Goal: Information Seeking & Learning: Learn about a topic

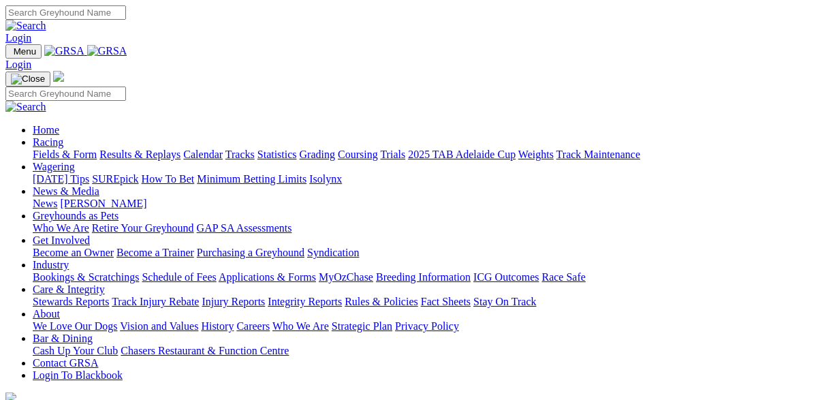
scroll to position [425, 0]
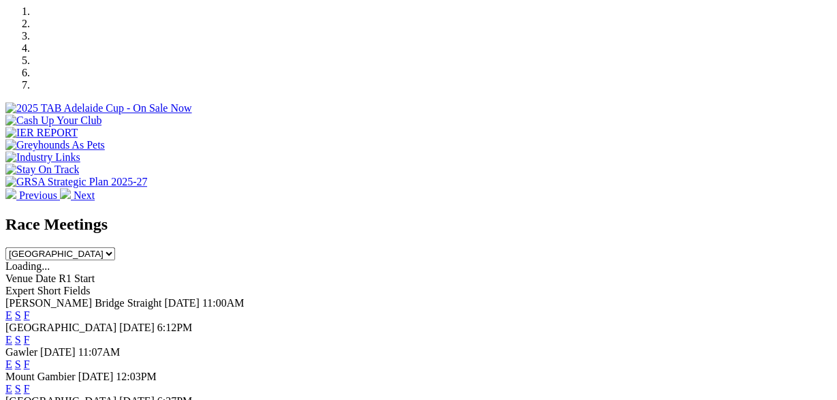
click at [30, 309] on link "F" at bounding box center [27, 315] width 6 height 12
click at [30, 334] on link "F" at bounding box center [27, 340] width 6 height 12
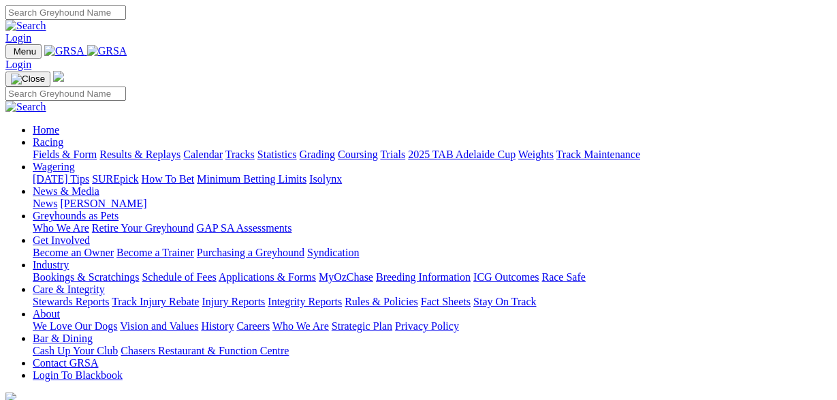
scroll to position [496, 0]
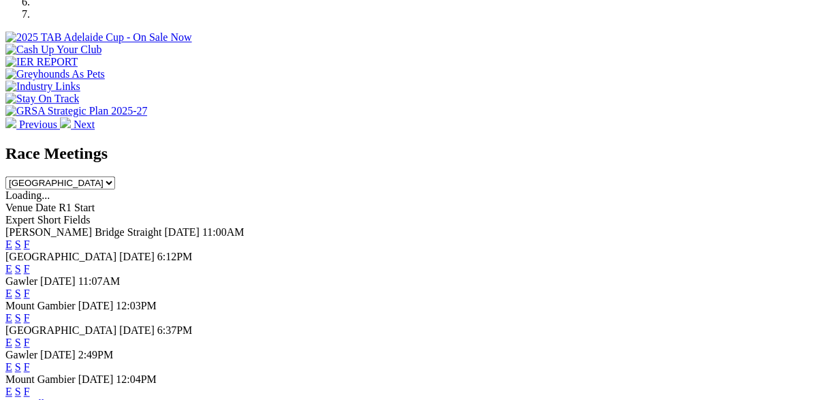
click at [30, 336] on link "F" at bounding box center [27, 342] width 6 height 12
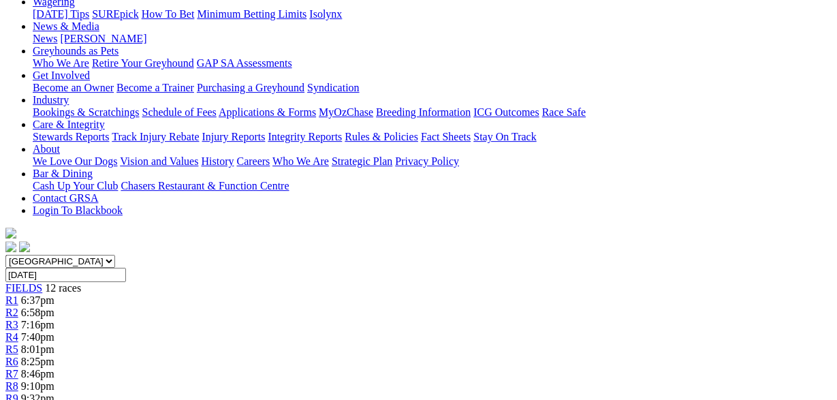
scroll to position [71, 0]
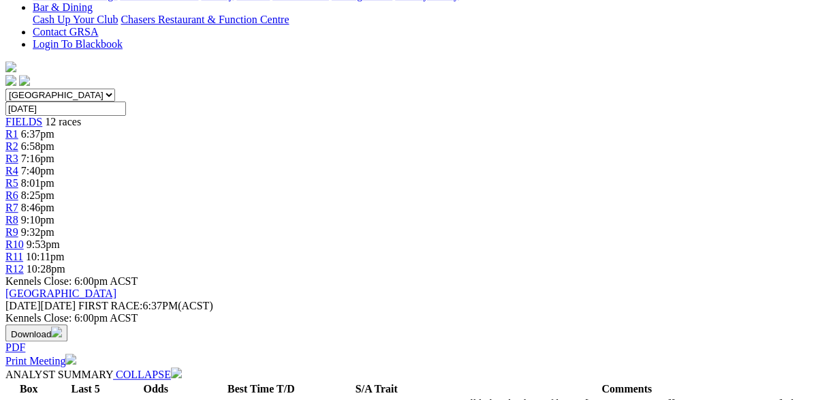
scroll to position [354, 0]
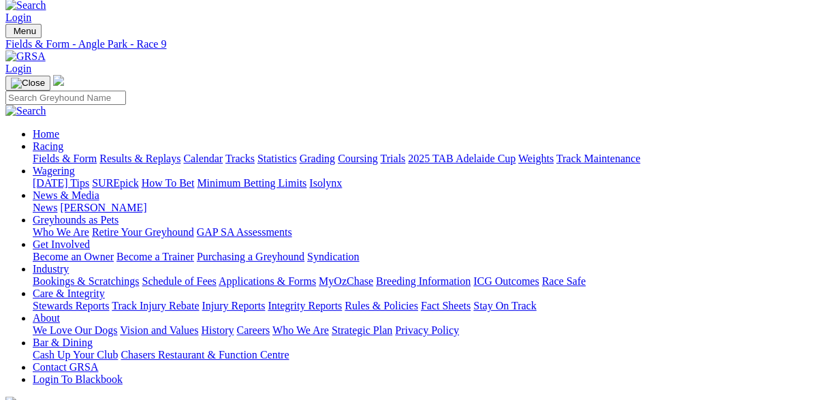
scroll to position [0, 0]
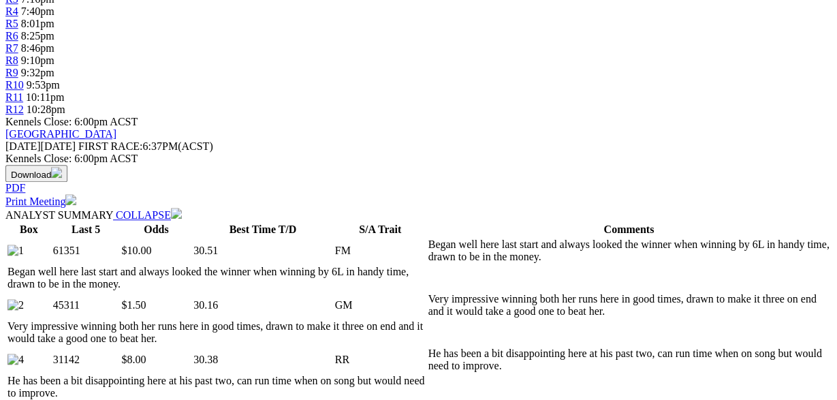
scroll to position [496, 0]
